Goal: Task Accomplishment & Management: Use online tool/utility

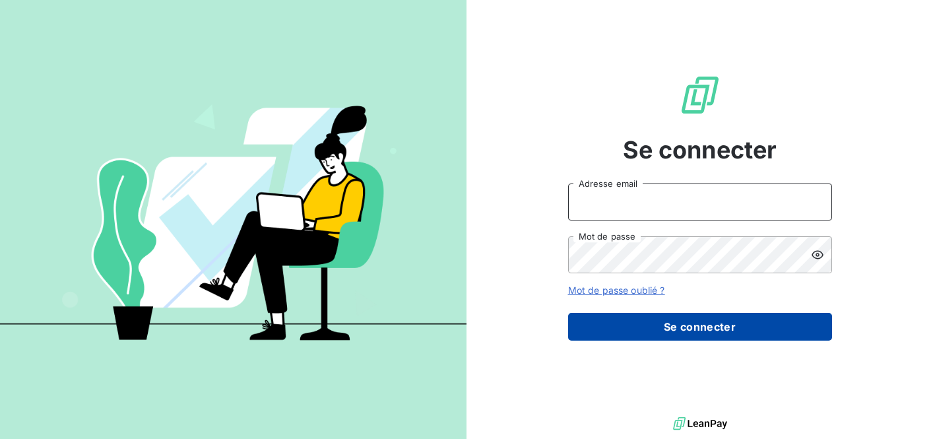
type input "[PERSON_NAME][EMAIL_ADDRESS][DOMAIN_NAME]"
click at [646, 329] on button "Se connecter" at bounding box center [700, 327] width 264 height 28
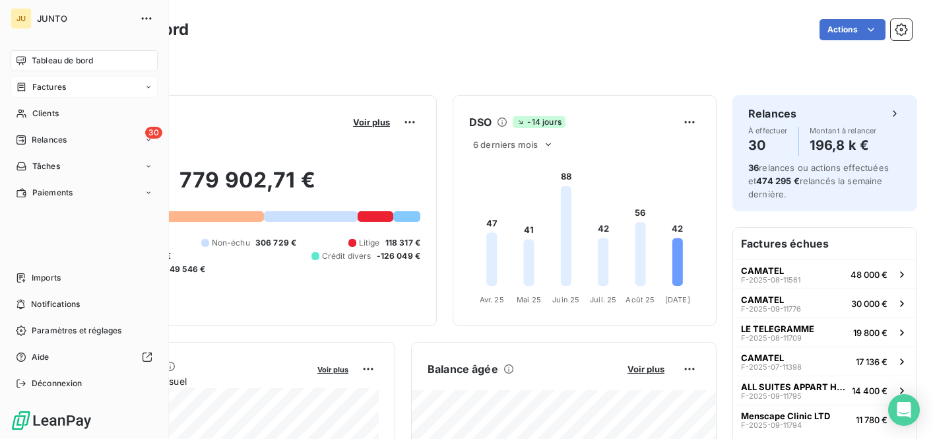
click at [60, 79] on div "Factures" at bounding box center [84, 87] width 147 height 21
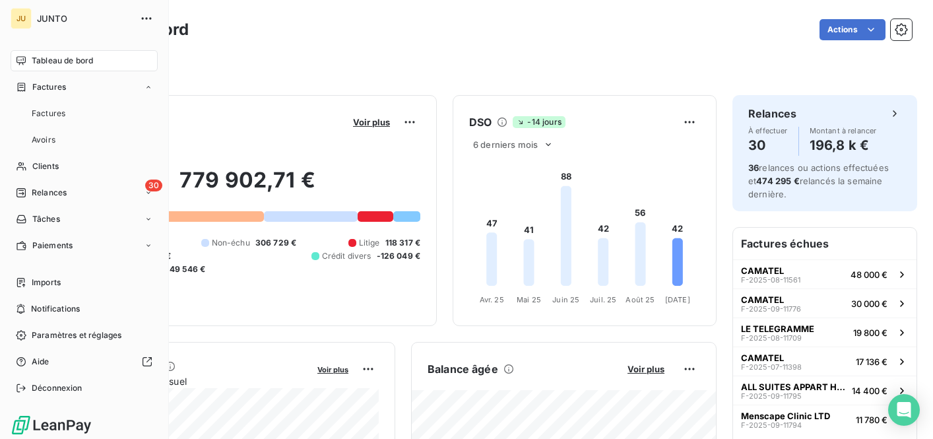
click at [57, 64] on span "Tableau de bord" at bounding box center [62, 61] width 61 height 12
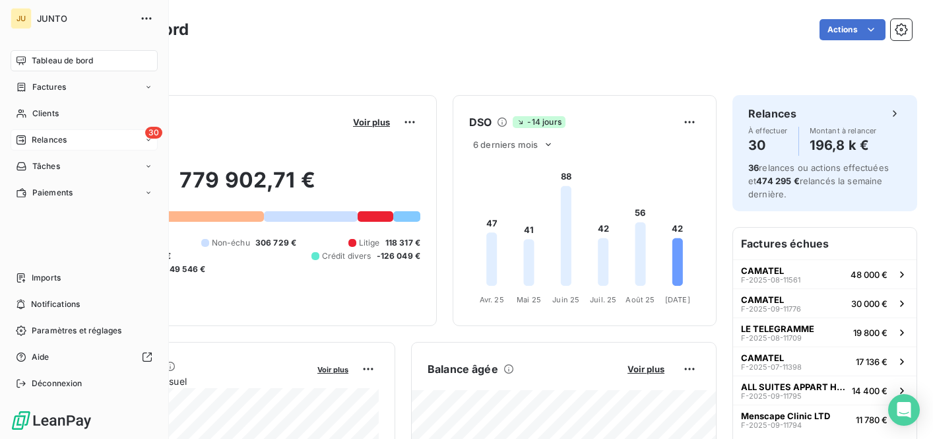
click at [34, 147] on div "30 Relances" at bounding box center [84, 139] width 147 height 21
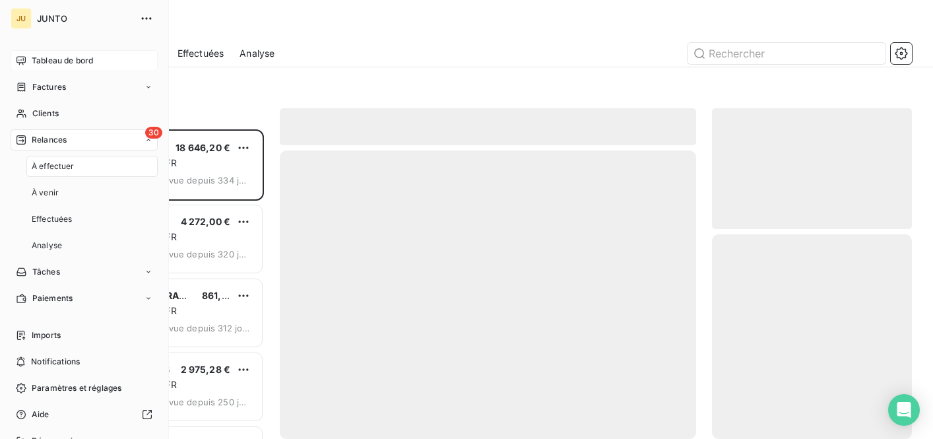
scroll to position [310, 200]
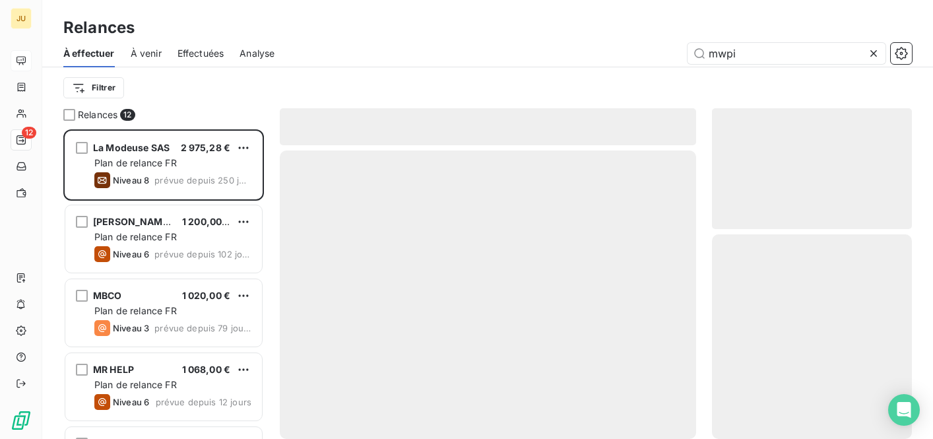
scroll to position [310, 200]
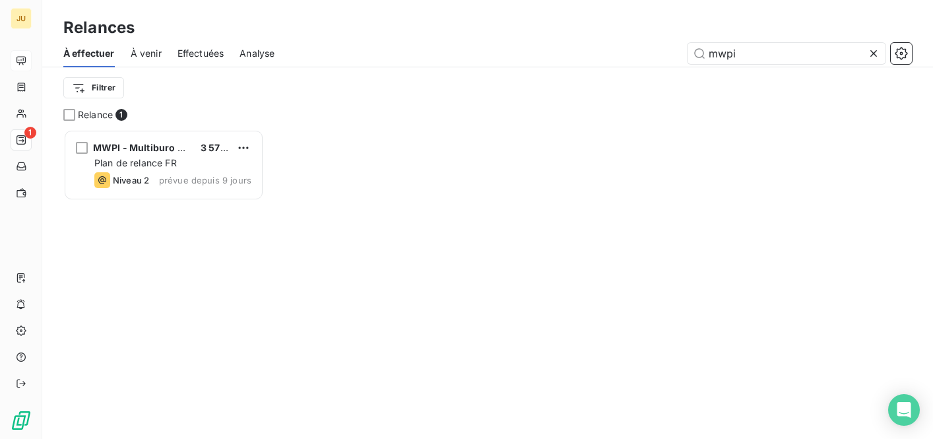
scroll to position [310, 200]
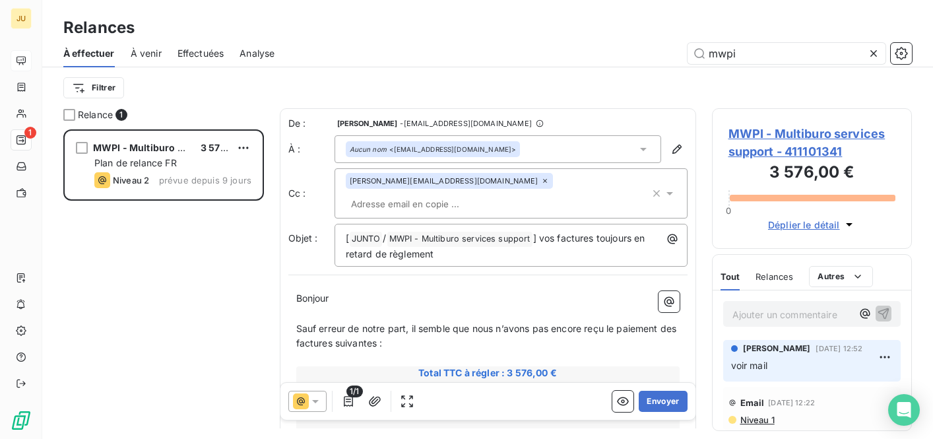
type input "mwpi"
click at [790, 324] on div "Ajouter un commentaire ﻿" at bounding box center [812, 314] width 178 height 26
click at [785, 309] on p "Ajouter un commentaire ﻿" at bounding box center [793, 314] width 120 height 16
click at [883, 312] on icon "button" at bounding box center [883, 312] width 13 height 13
click at [872, 53] on icon at bounding box center [873, 53] width 13 height 13
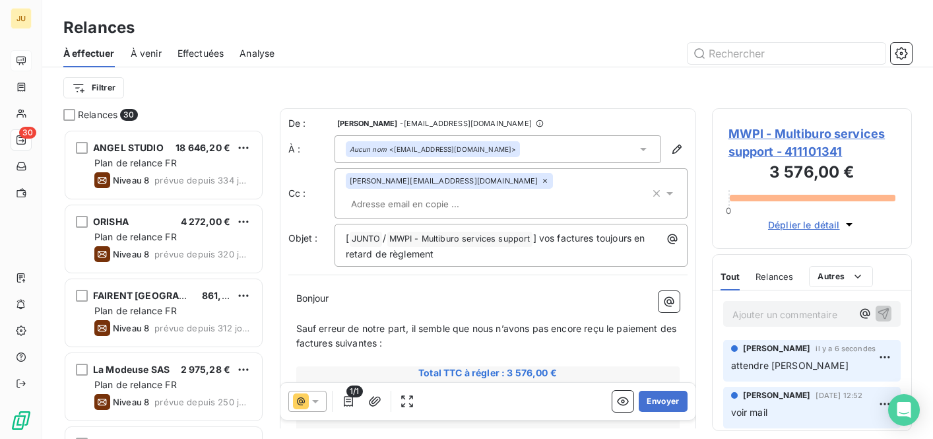
scroll to position [11, 11]
